Goal: Task Accomplishment & Management: Manage account settings

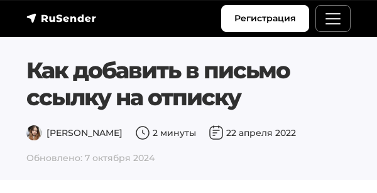
scroll to position [1183, 0]
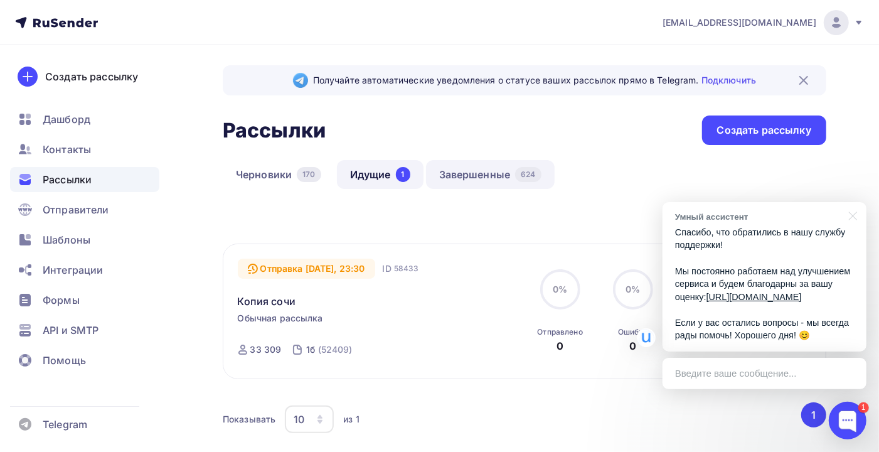
click at [474, 171] on link "Завершенные 624" at bounding box center [490, 174] width 129 height 29
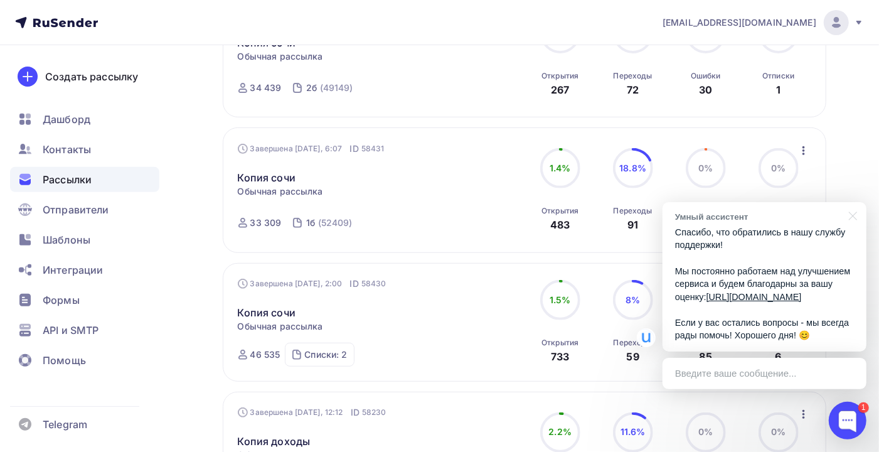
scroll to position [167, 0]
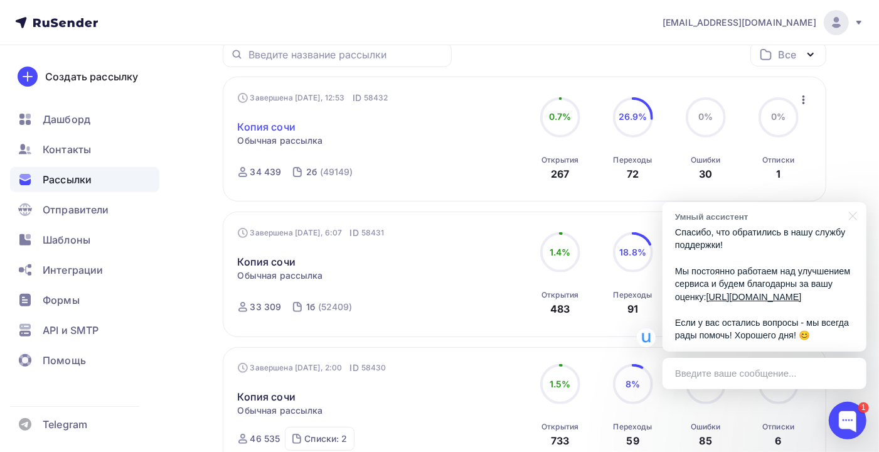
click at [282, 126] on link "Копия сочи" at bounding box center [267, 126] width 58 height 15
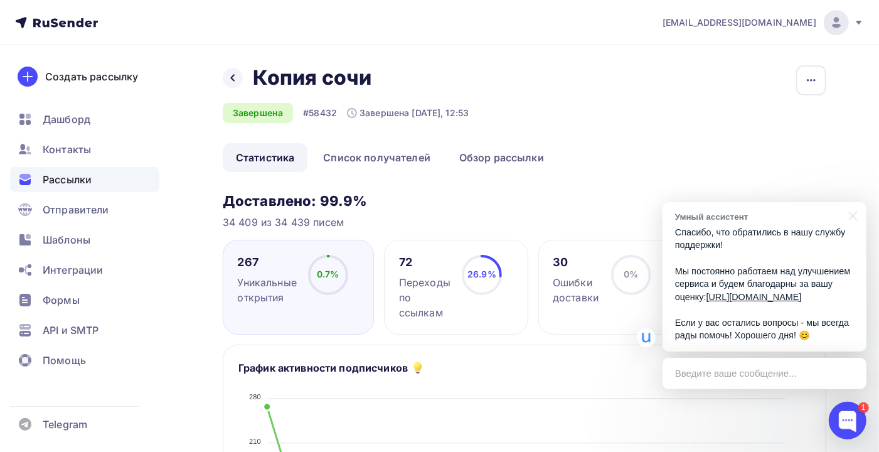
click at [66, 176] on span "Рассылки" at bounding box center [67, 179] width 49 height 15
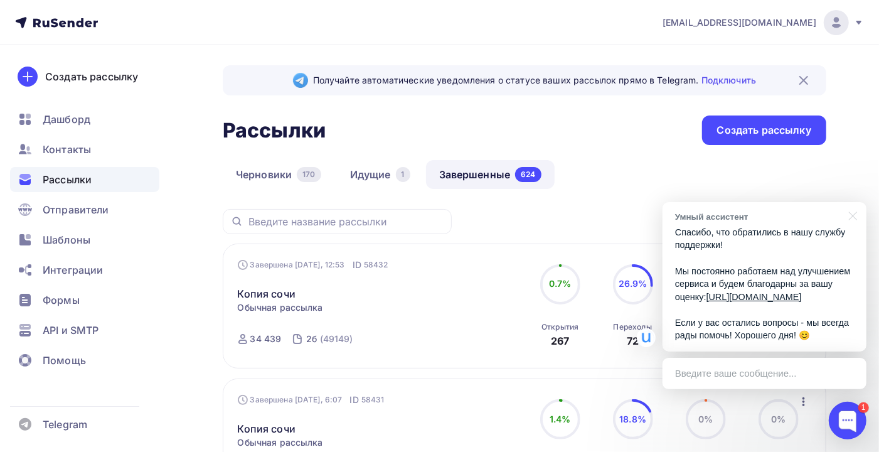
click at [685, 173] on div "Черновики 170 Идущие 1 Завершенные 624" at bounding box center [525, 184] width 604 height 49
click at [586, 163] on div "Черновики 170 Идущие 1 Завершенные 624" at bounding box center [525, 184] width 604 height 49
click at [81, 181] on span "Рассылки" at bounding box center [67, 179] width 49 height 15
click at [383, 176] on link "Идущие 1" at bounding box center [380, 174] width 87 height 29
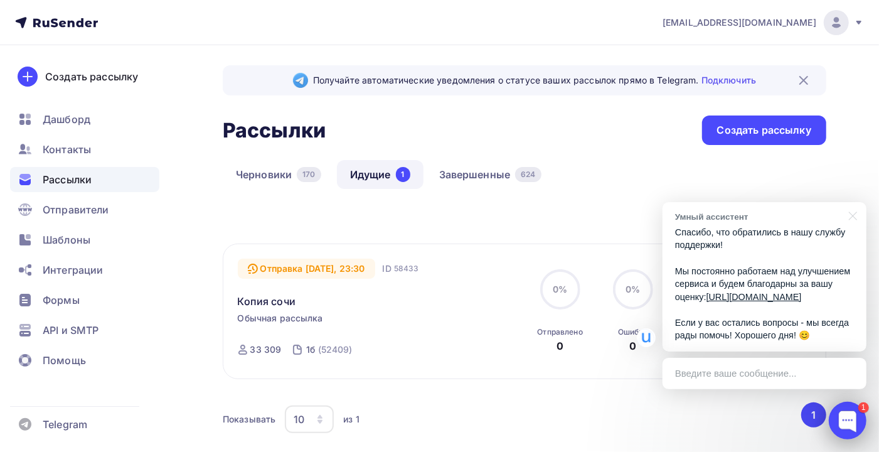
click at [843, 414] on div at bounding box center [848, 421] width 38 height 38
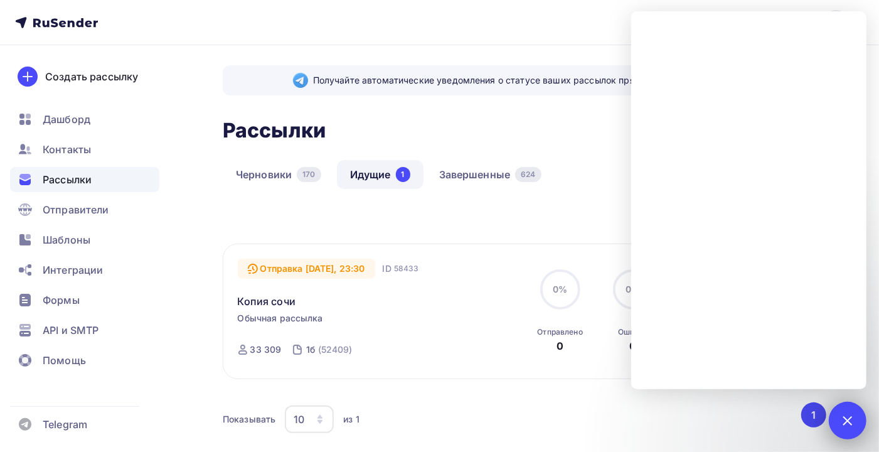
click at [857, 417] on div "1" at bounding box center [848, 421] width 38 height 38
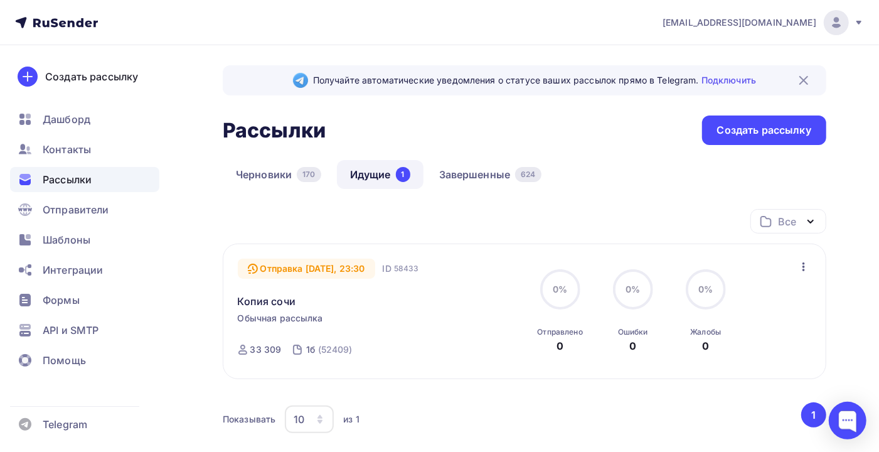
click at [806, 267] on icon "button" at bounding box center [804, 266] width 15 height 15
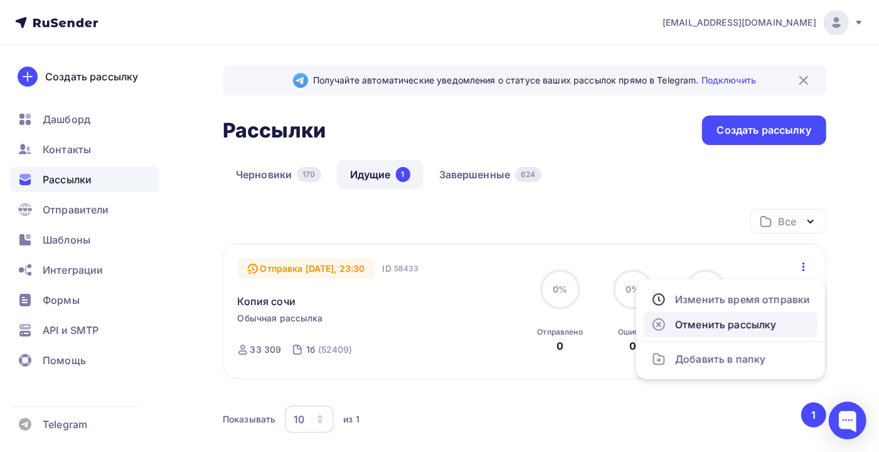
click at [733, 325] on div "Отменить рассылку" at bounding box center [731, 324] width 159 height 15
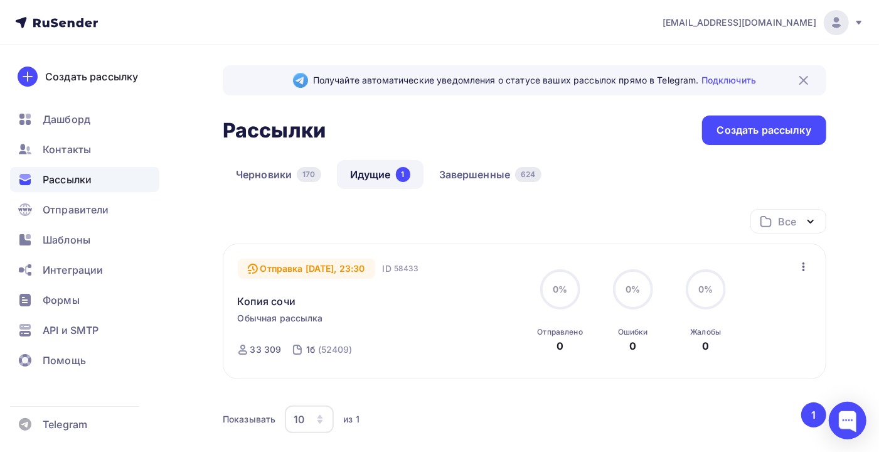
click at [800, 269] on icon "button" at bounding box center [804, 266] width 15 height 15
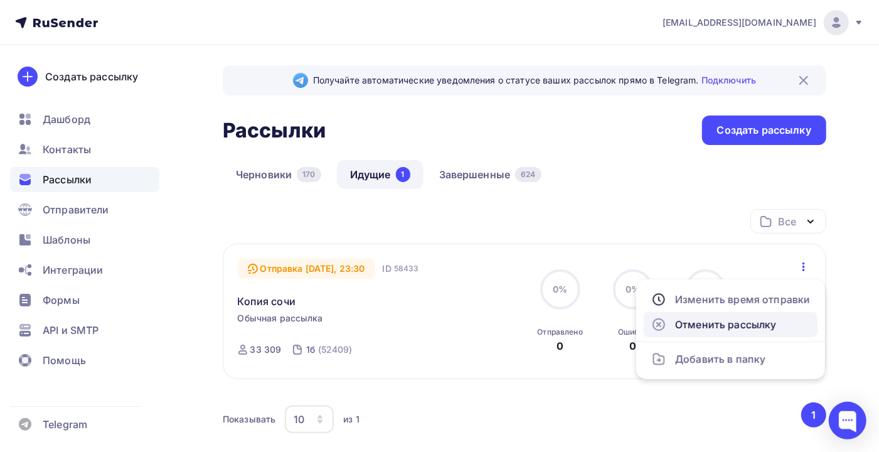
click at [693, 321] on div "Отменить рассылку" at bounding box center [731, 324] width 159 height 15
